Goal: Task Accomplishment & Management: Complete application form

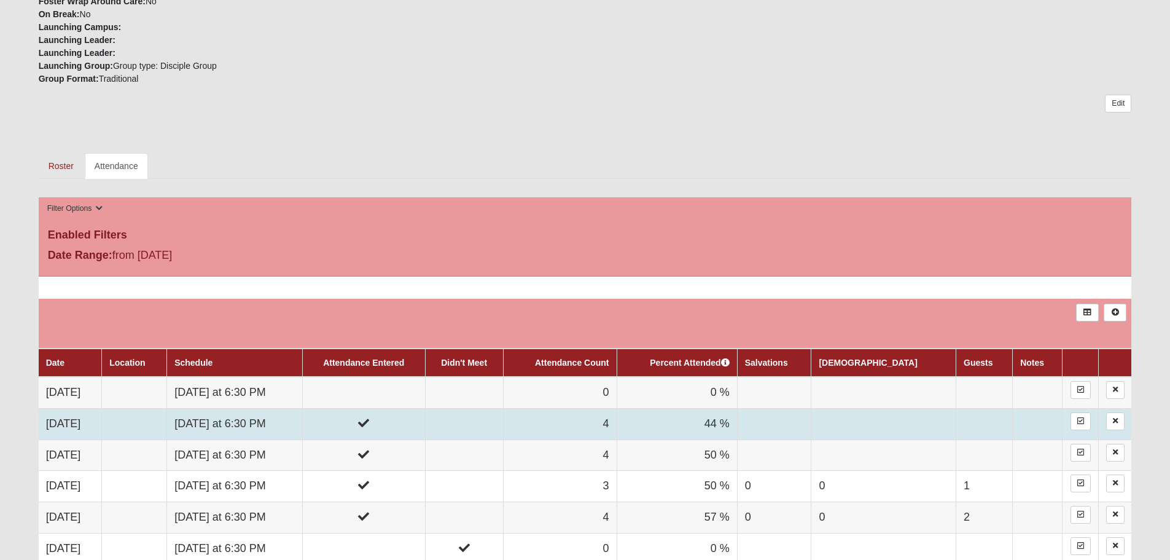
scroll to position [430, 0]
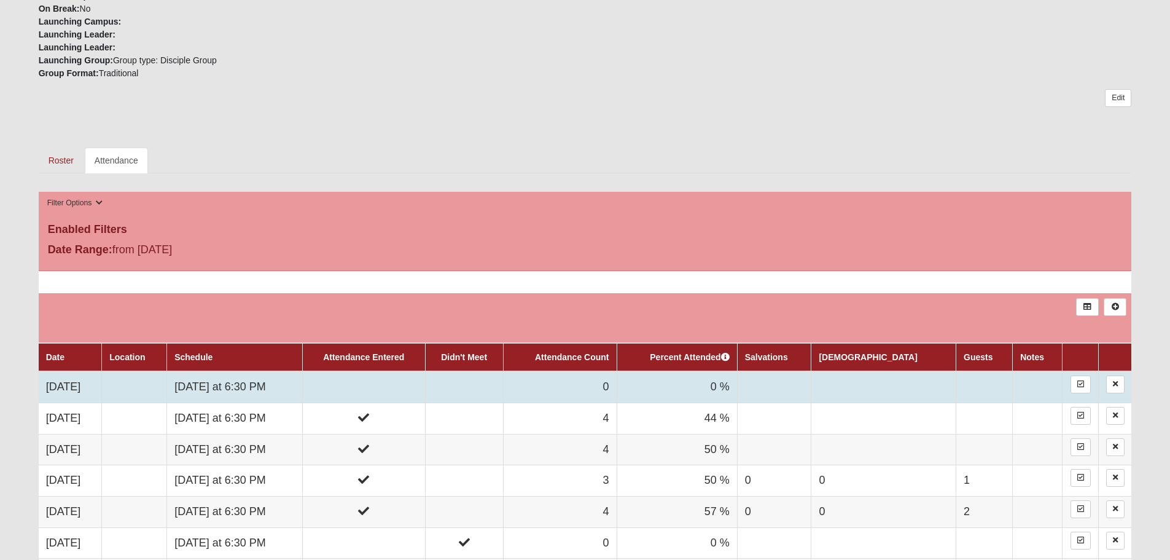
click at [617, 378] on td "0" at bounding box center [560, 386] width 114 height 31
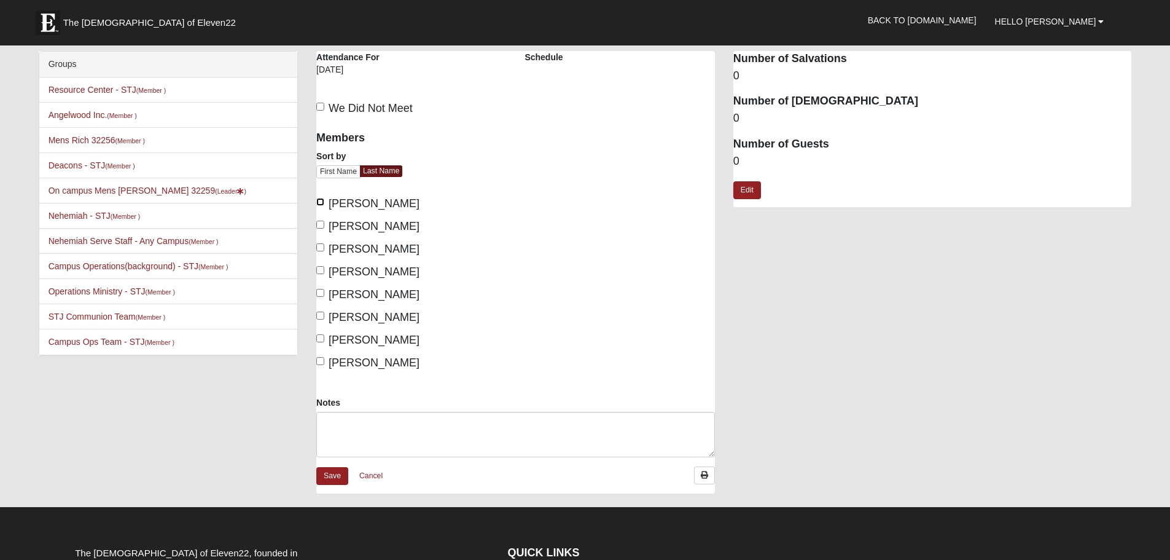
click at [324, 202] on input "[PERSON_NAME]" at bounding box center [320, 202] width 8 height 8
checkbox input "true"
click at [319, 224] on input "Francis, Bill" at bounding box center [320, 225] width 8 height 8
checkbox input "true"
click at [324, 272] on input "Miller, Tom" at bounding box center [320, 270] width 8 height 8
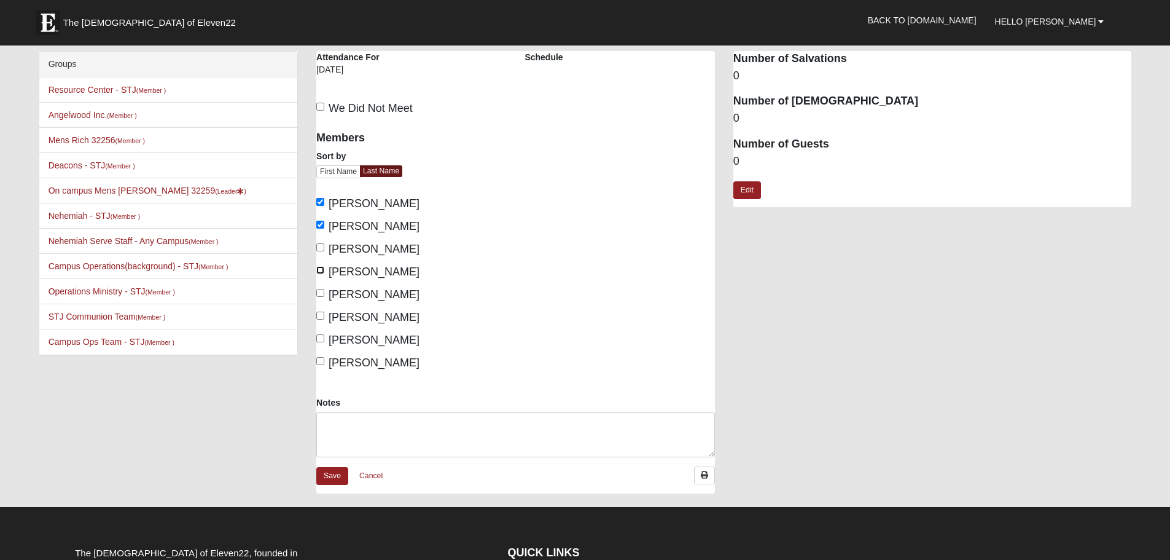
checkbox input "true"
click at [321, 337] on input "Thompson, Peter" at bounding box center [320, 338] width 8 height 8
checkbox input "true"
click at [324, 356] on label "Uveges, Eric" at bounding box center [367, 362] width 103 height 17
click at [324, 357] on input "Uveges, Eric" at bounding box center [320, 361] width 8 height 8
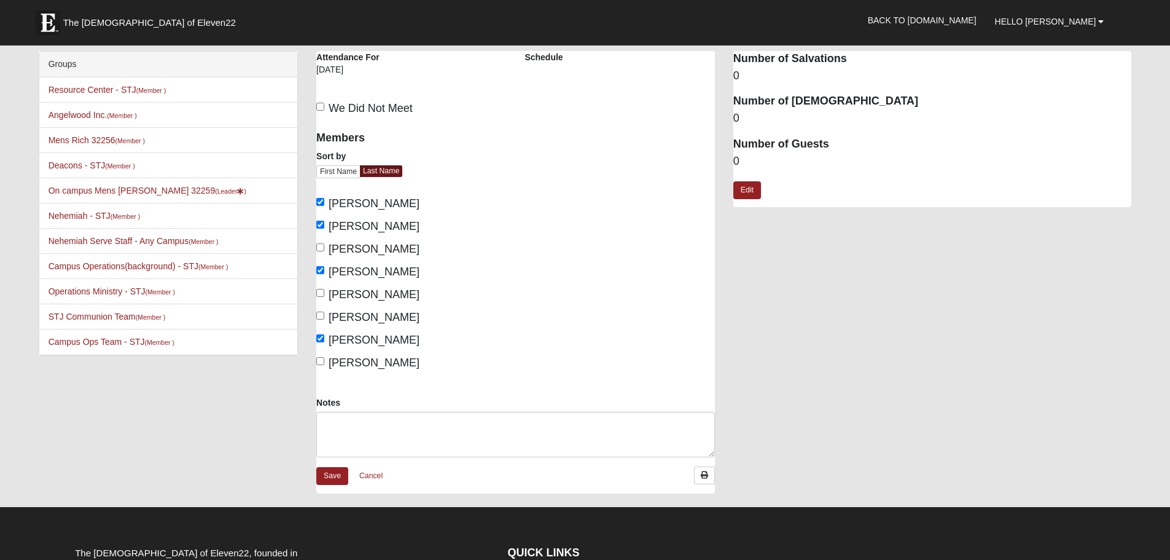
checkbox input "true"
click at [331, 478] on link "Save" at bounding box center [332, 476] width 32 height 18
